Goal: Task Accomplishment & Management: Manage account settings

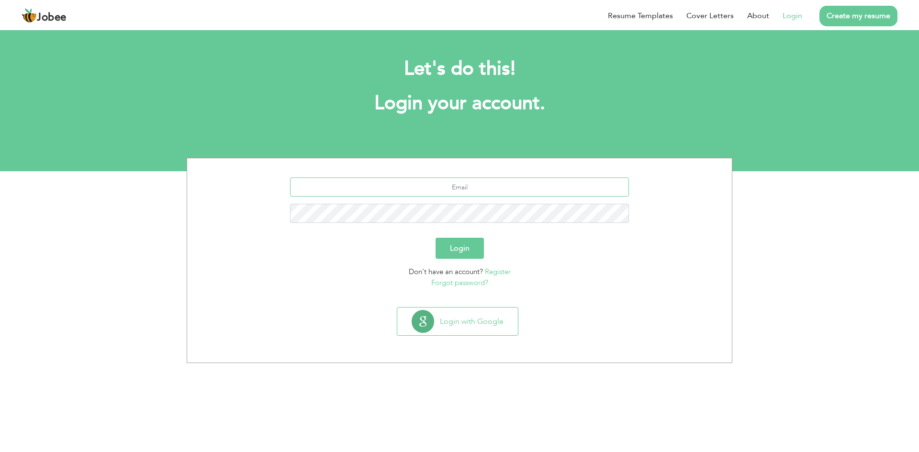
click at [519, 187] on input "text" at bounding box center [459, 187] width 339 height 19
type input "irshad@stellartech.co"
click at [442, 107] on h1 "Login your account." at bounding box center [459, 103] width 517 height 25
click at [501, 187] on input "irshad@stellartech.co" at bounding box center [459, 187] width 339 height 19
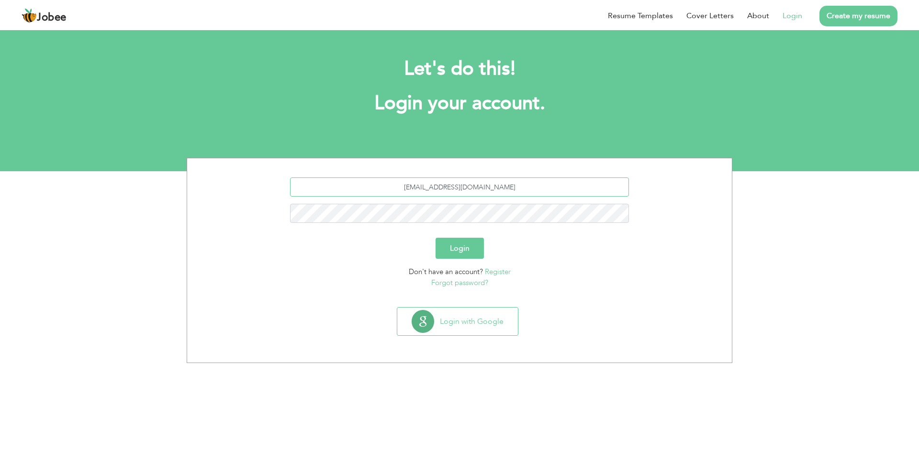
click at [501, 187] on input "irshad@stellartech.co" at bounding box center [459, 187] width 339 height 19
click at [458, 250] on button "Login" at bounding box center [460, 248] width 48 height 21
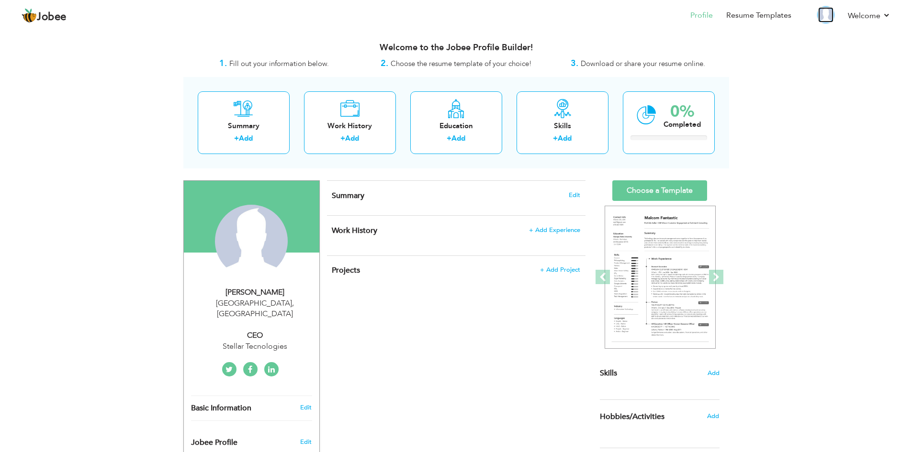
click at [828, 17] on img at bounding box center [825, 14] width 15 height 15
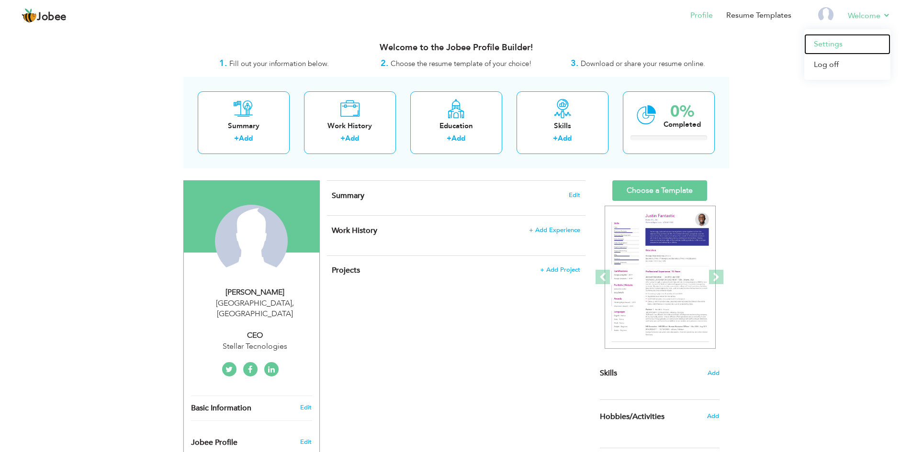
click at [835, 42] on link "Settings" at bounding box center [847, 44] width 86 height 21
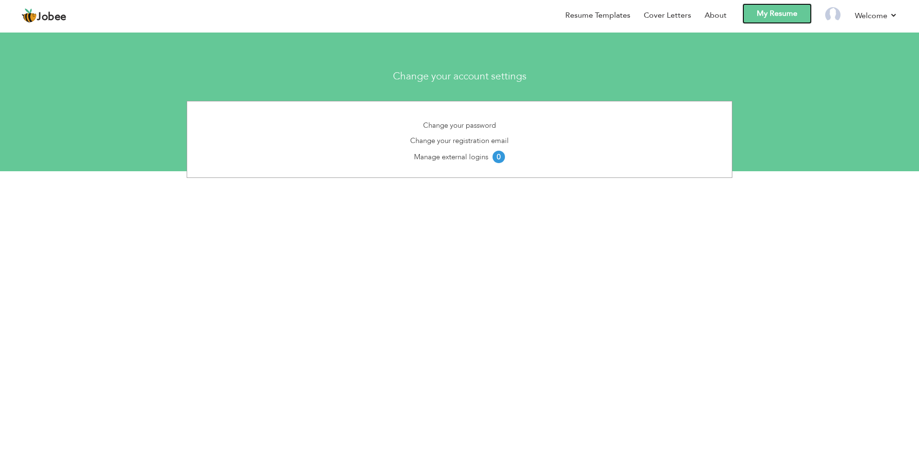
click at [789, 12] on link "My Resume" at bounding box center [777, 13] width 69 height 21
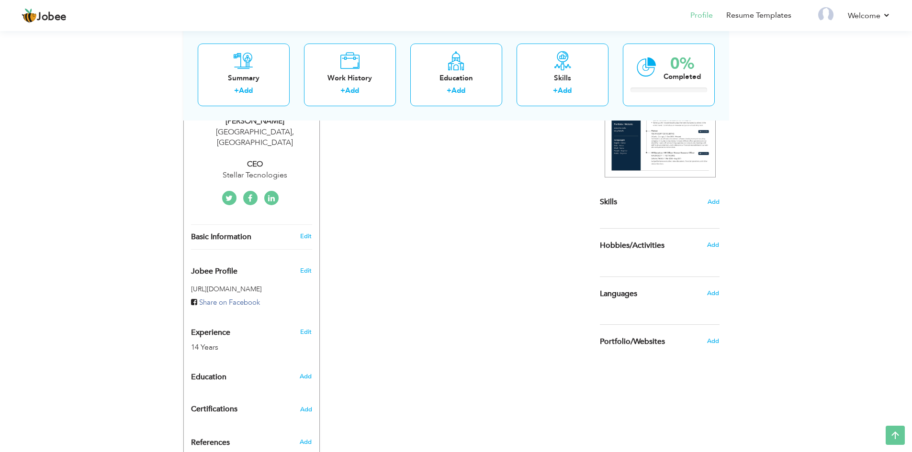
scroll to position [160, 0]
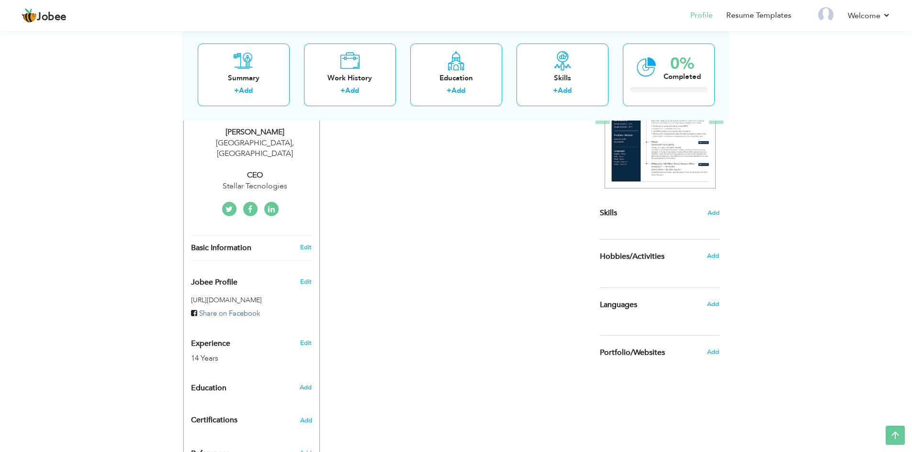
click at [225, 297] on h5 "[URL][DOMAIN_NAME]" at bounding box center [251, 300] width 121 height 7
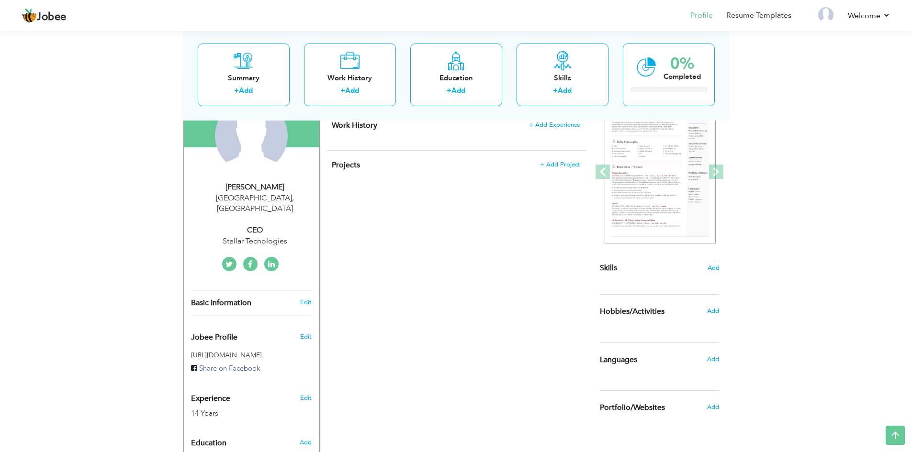
scroll to position [0, 0]
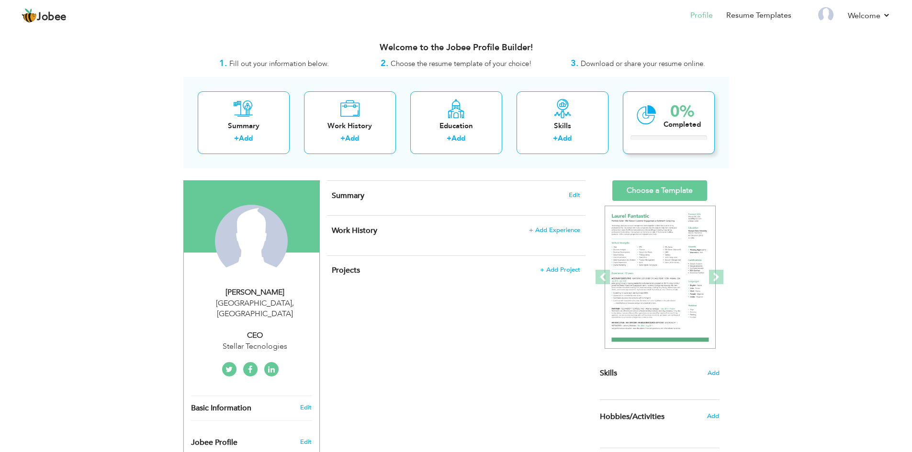
click at [668, 116] on div "0%" at bounding box center [682, 112] width 37 height 16
click at [595, 64] on span "Download or share your resume online." at bounding box center [643, 64] width 124 height 10
click at [289, 59] on span "Fill out your information below." at bounding box center [279, 64] width 100 height 10
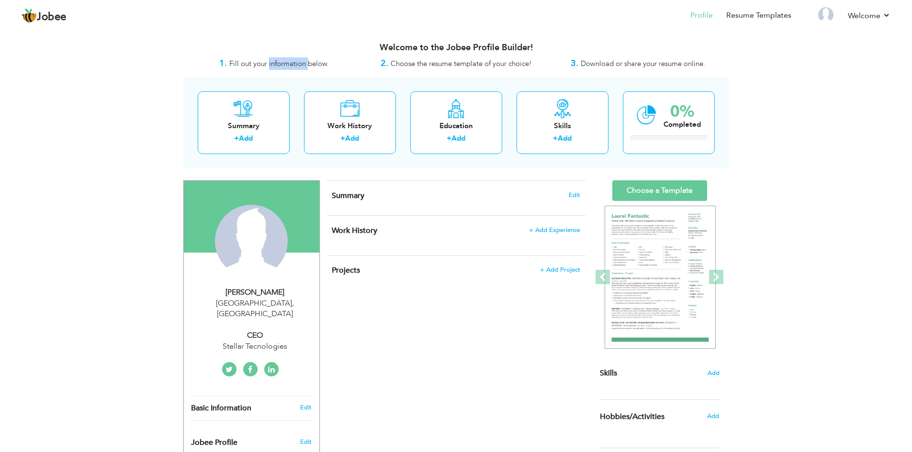
click at [289, 59] on span "Fill out your information below." at bounding box center [279, 64] width 100 height 10
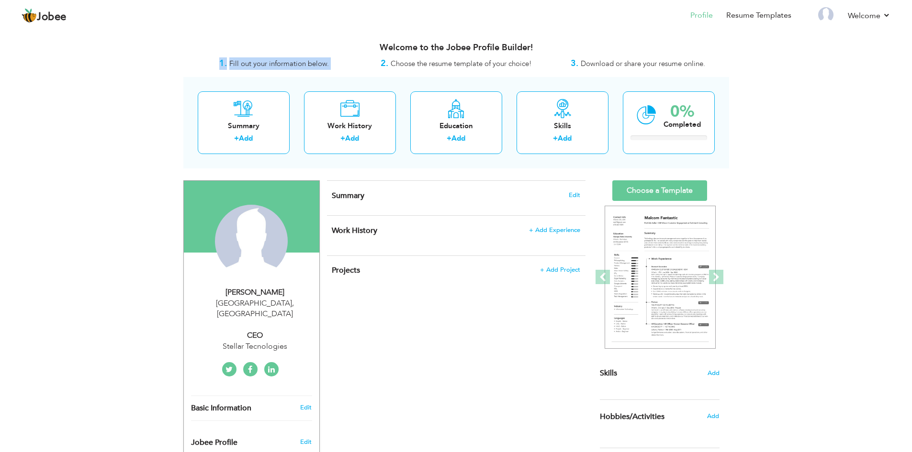
click at [289, 59] on span "Fill out your information below." at bounding box center [279, 64] width 100 height 10
click at [47, 19] on span "Jobee" at bounding box center [52, 17] width 30 height 11
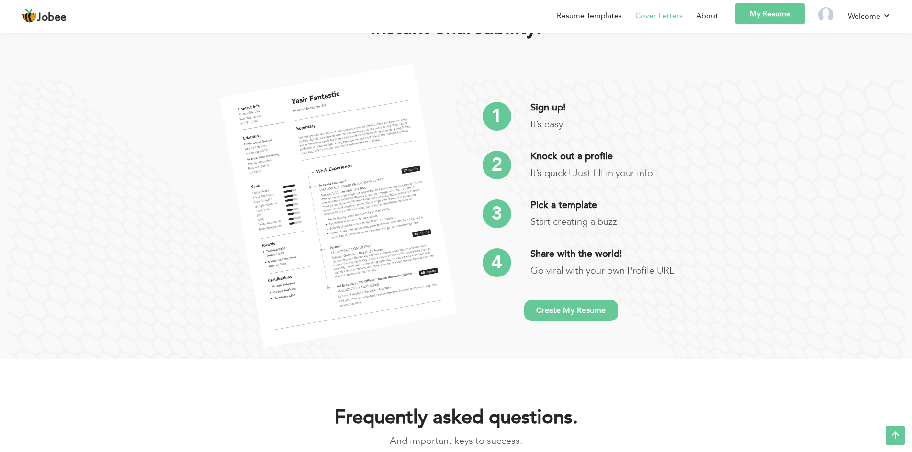
scroll to position [1932, 0]
